Goal: Check status: Check status

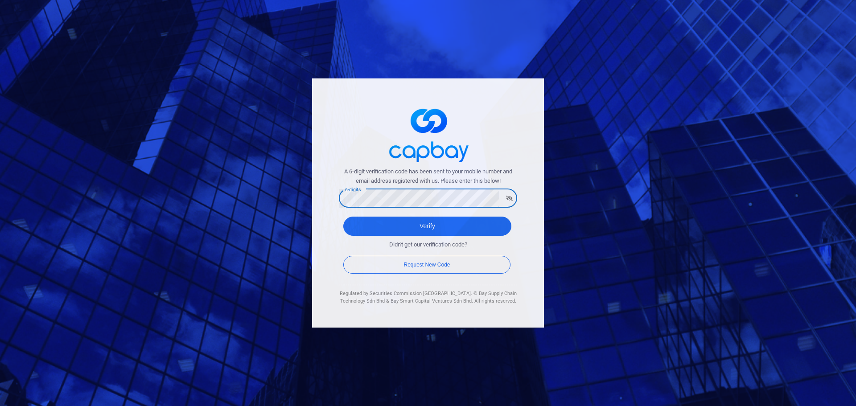
click at [316, 194] on div "A 6-digit verification code has been sent to your mobile number and email addre…" at bounding box center [428, 202] width 232 height 249
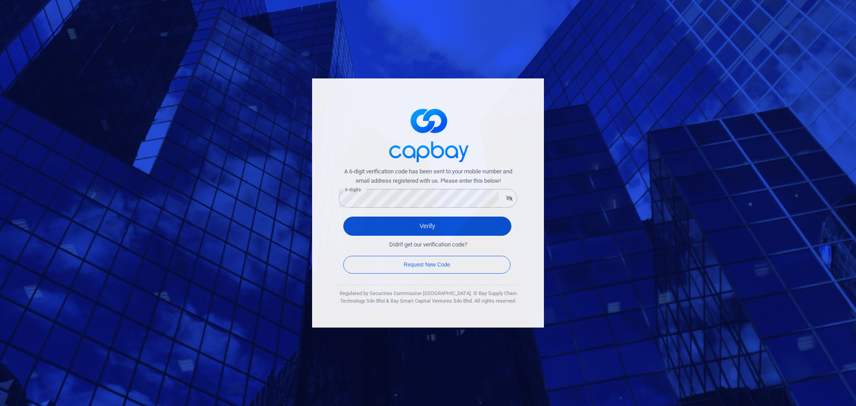
click at [448, 226] on button "Verify" at bounding box center [427, 226] width 168 height 19
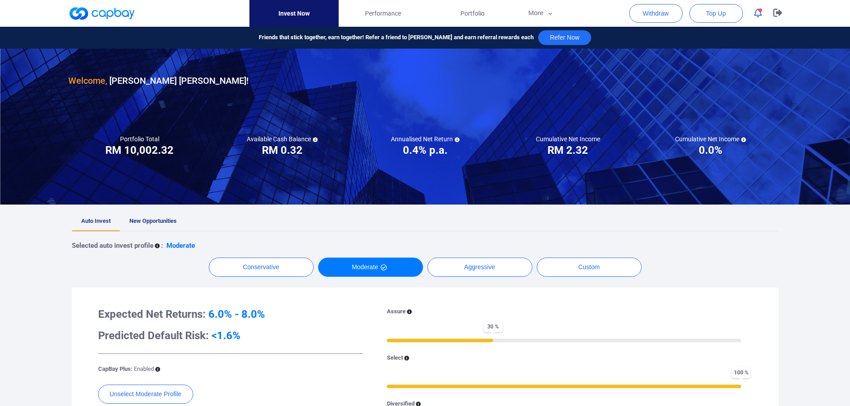
click at [833, 15] on div at bounding box center [425, 20] width 850 height 40
click at [834, 20] on div at bounding box center [425, 20] width 850 height 40
click at [837, 16] on div at bounding box center [425, 20] width 850 height 40
click at [762, 16] on button "button" at bounding box center [757, 13] width 17 height 14
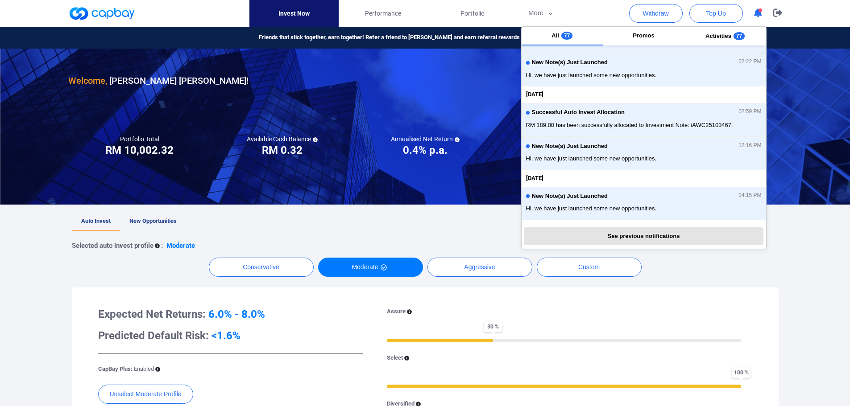
scroll to position [233, 0]
click at [828, 321] on div "Welcome, [PERSON_NAME] [PERSON_NAME] ! Portfolio Total Portfolio Total RM *****…" at bounding box center [425, 369] width 850 height 640
